Goal: Task Accomplishment & Management: Use online tool/utility

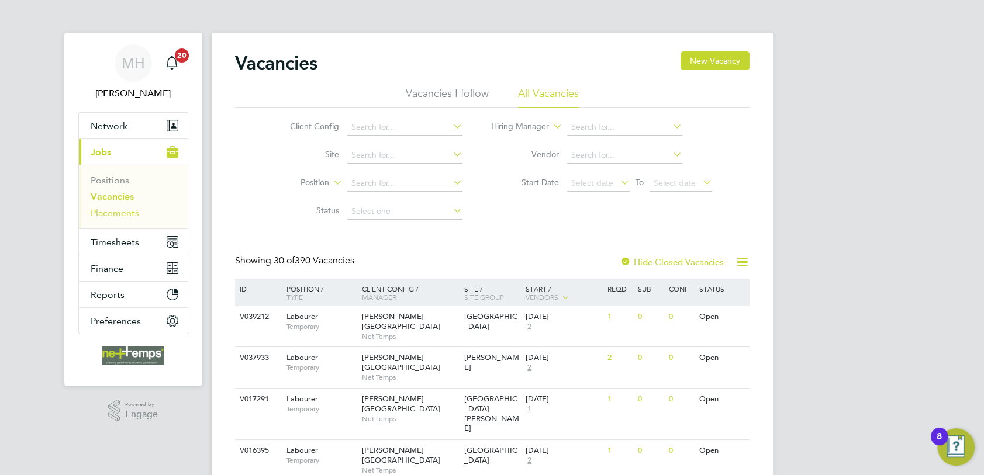
click at [112, 213] on link "Placements" at bounding box center [115, 213] width 49 height 11
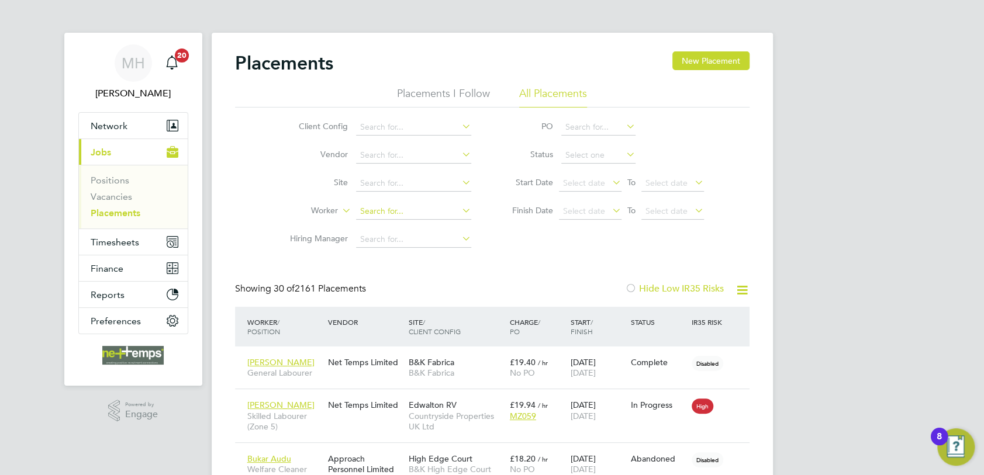
click at [377, 209] on input at bounding box center [413, 212] width 115 height 16
type input "[PERSON_NAME]"
click at [375, 229] on b "[PERSON_NAME]" at bounding box center [394, 227] width 68 height 10
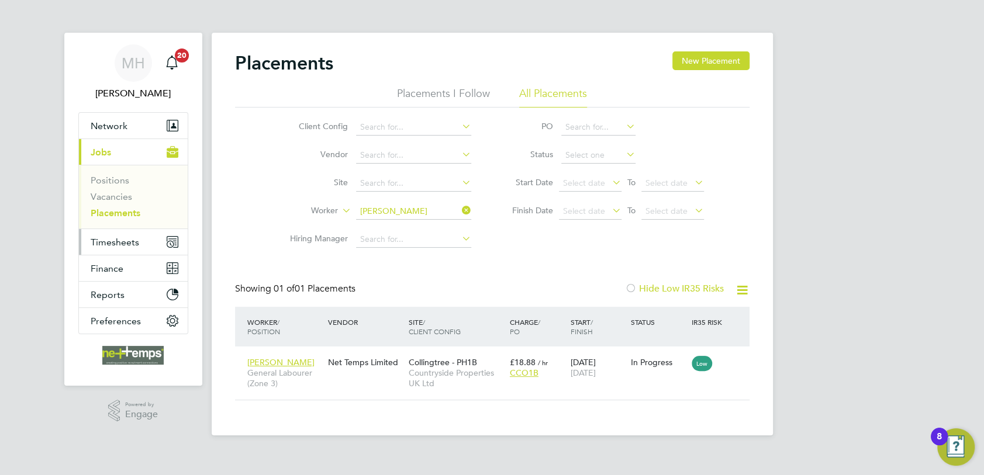
click at [118, 242] on span "Timesheets" at bounding box center [115, 242] width 49 height 11
click at [115, 244] on span "Timesheets" at bounding box center [115, 242] width 49 height 11
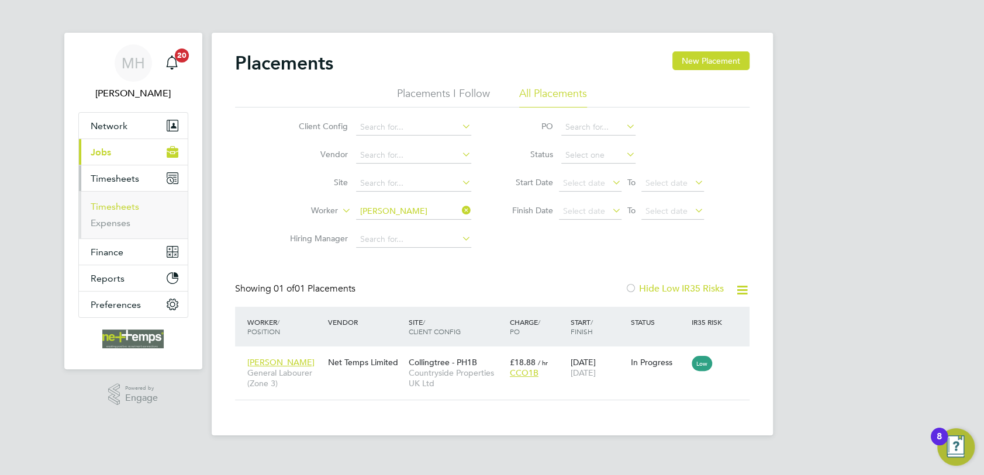
click at [123, 209] on link "Timesheets" at bounding box center [115, 206] width 49 height 11
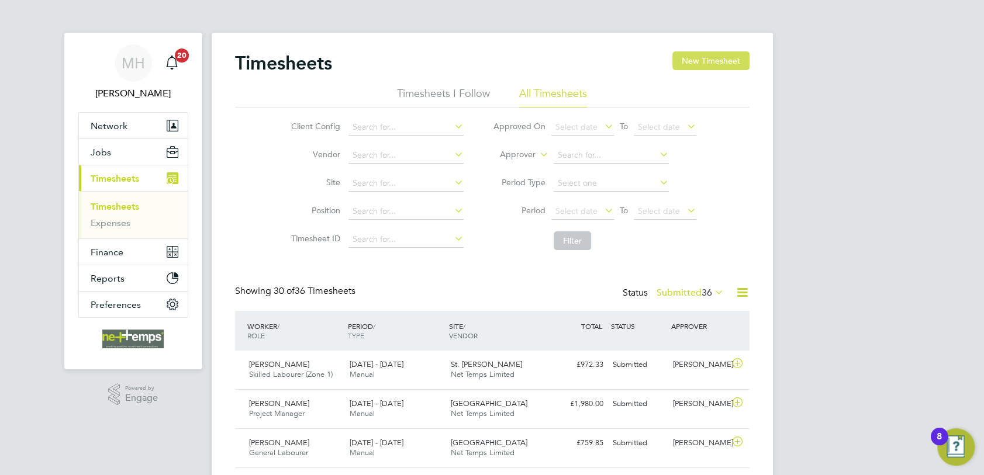
click at [708, 63] on button "New Timesheet" at bounding box center [711, 60] width 77 height 19
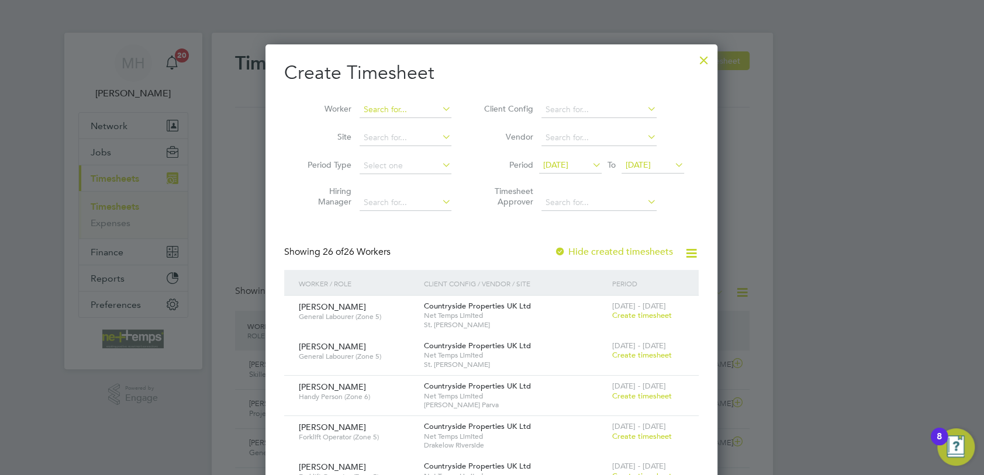
click at [406, 109] on input at bounding box center [406, 110] width 92 height 16
type input "[PERSON_NAME]"
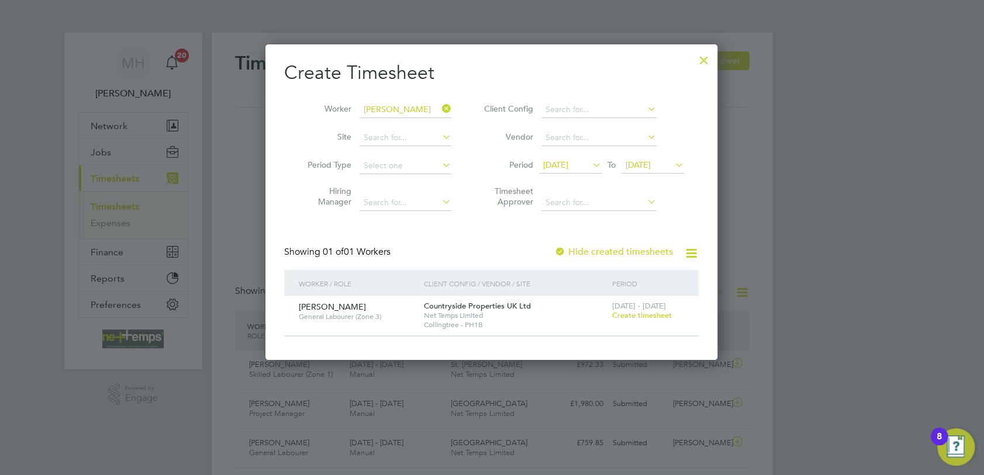
click at [629, 319] on span "Create timesheet" at bounding box center [642, 316] width 60 height 10
